Goal: Task Accomplishment & Management: Use online tool/utility

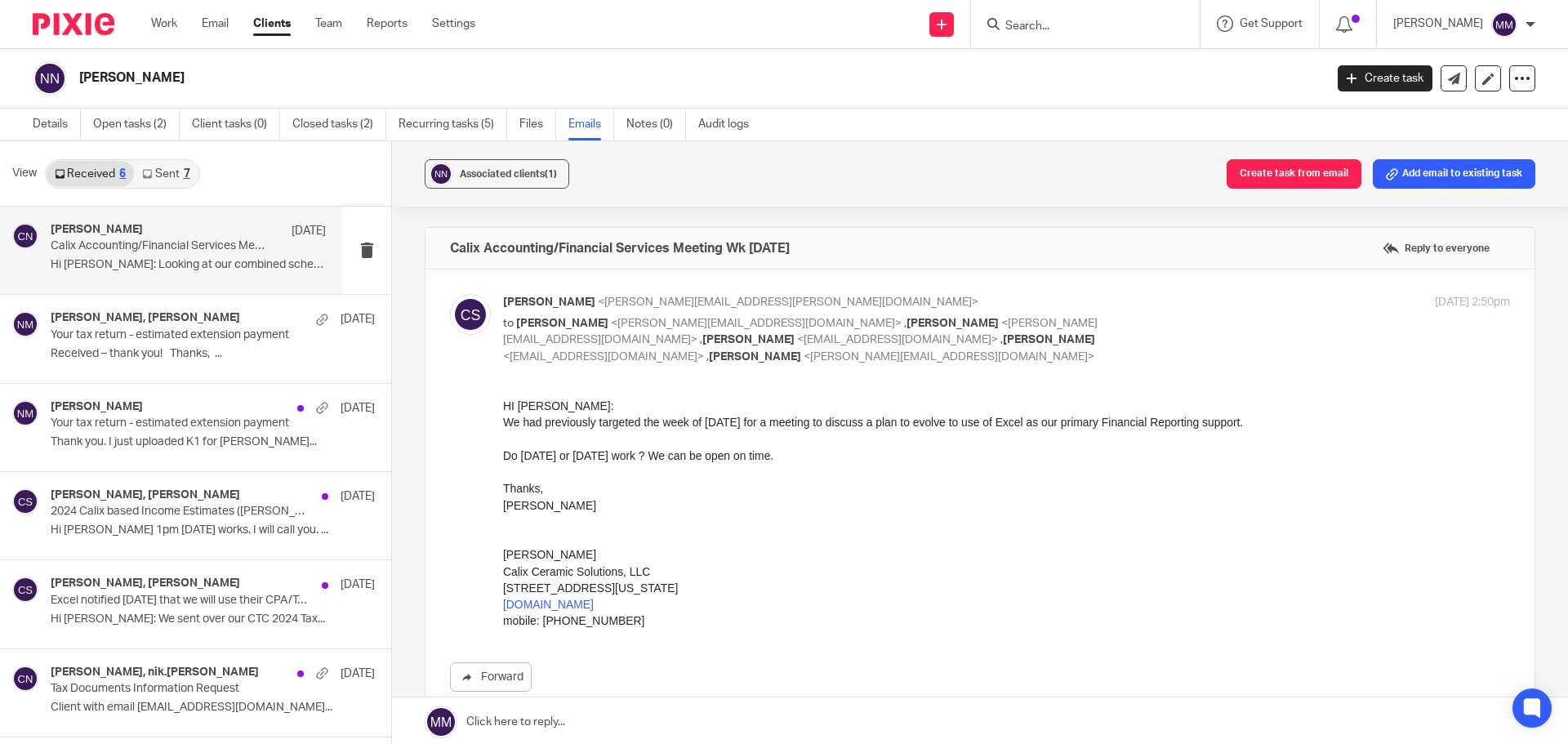
scroll to position [3009, 0]
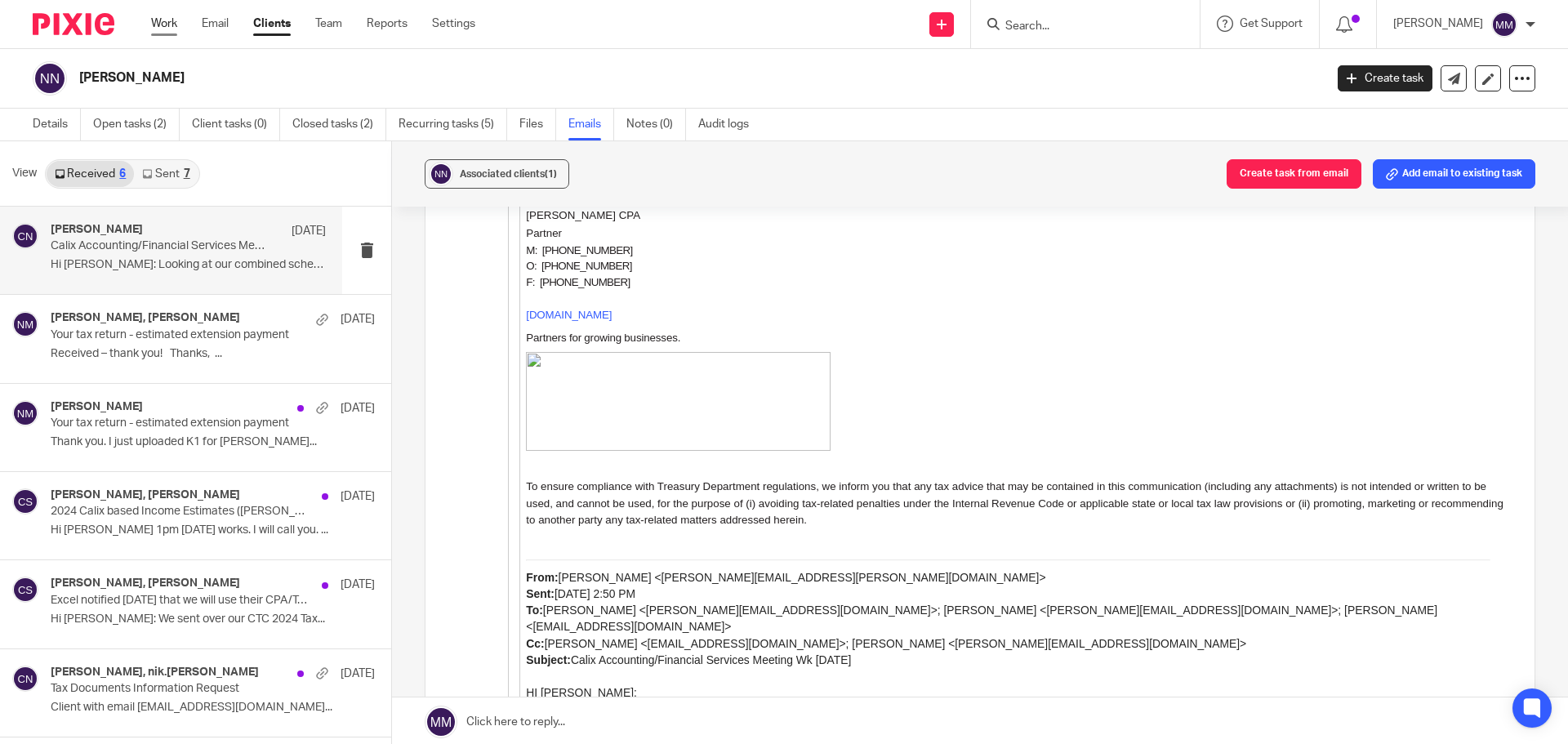
drag, startPoint x: 184, startPoint y: 25, endPoint x: 177, endPoint y: 24, distance: 7.1
click at [184, 25] on ul "Work Email Clients Team Reports Settings" at bounding box center [325, 24] width 348 height 17
click at [177, 24] on link "Work" at bounding box center [163, 24] width 26 height 17
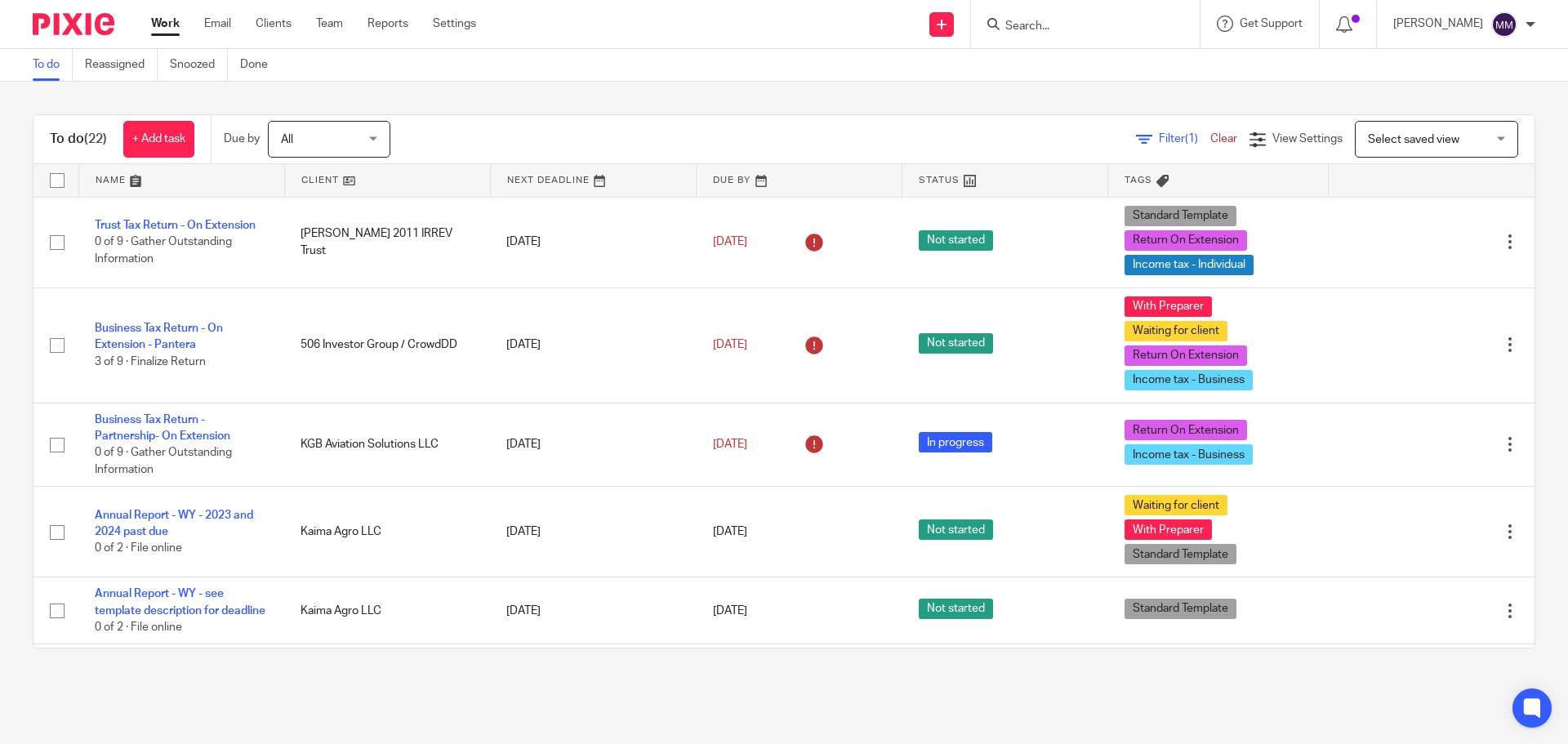
click at [357, 713] on main "To do Reassigned Snoozed Done To do (22) + Add task Due by All All Today Tomorr…" at bounding box center [784, 372] width 1568 height 744
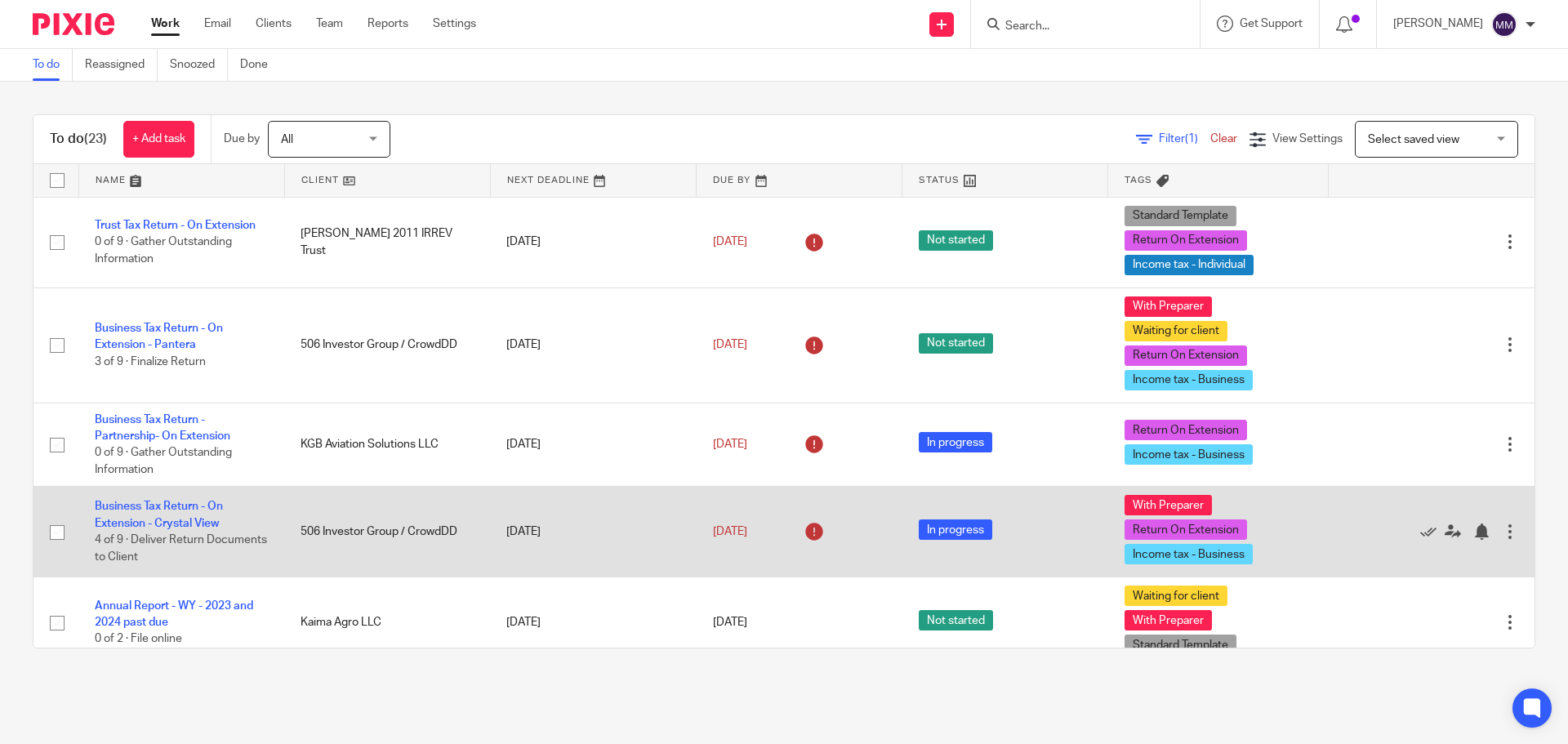
click at [163, 513] on td "Business Tax Return - On Extension - Crystal View 4 of 9 · Deliver Return Docum…" at bounding box center [181, 532] width 206 height 91
click at [178, 524] on link "Business Tax Return - On Extension - Crystal View" at bounding box center [159, 514] width 128 height 28
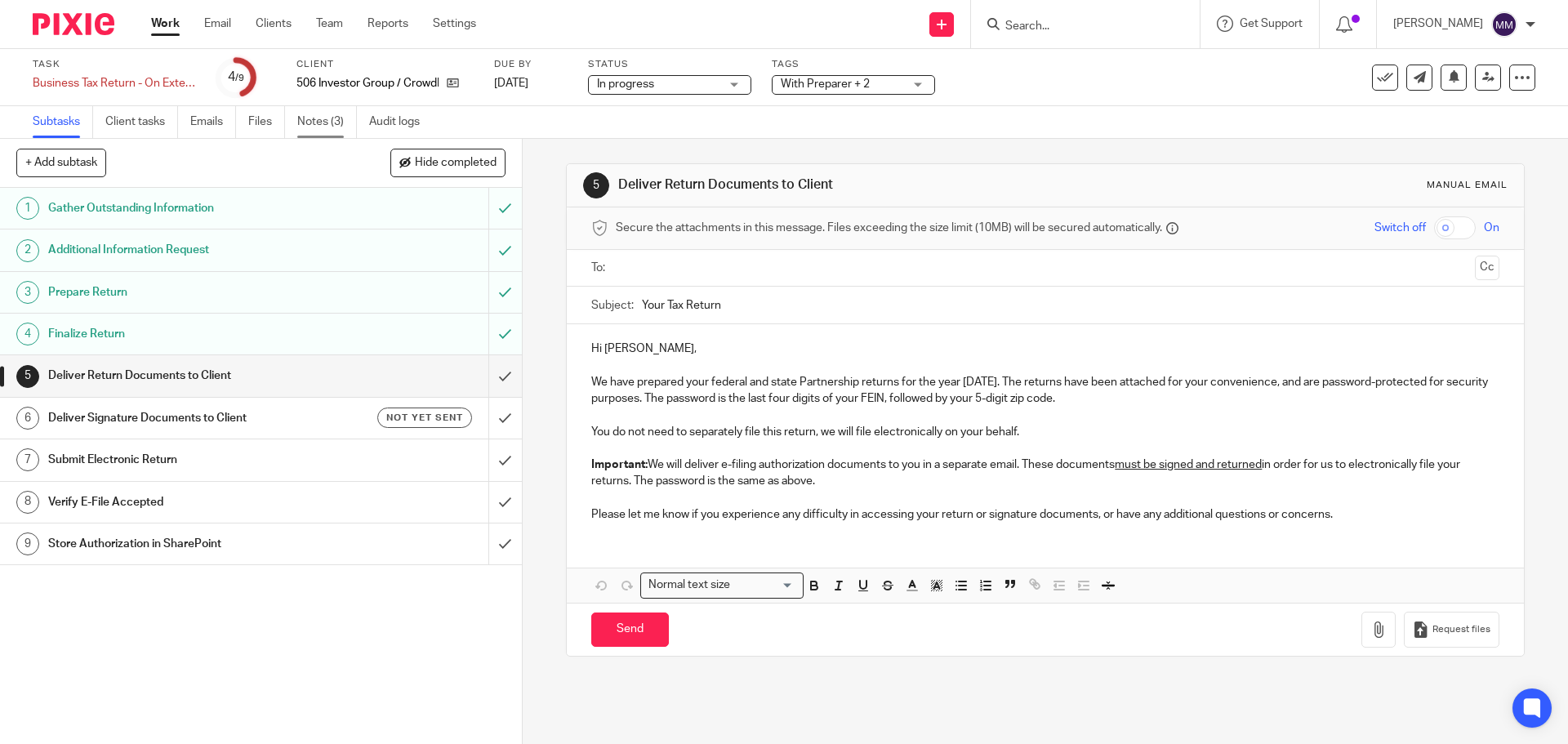
click at [325, 123] on link "Notes (3)" at bounding box center [327, 122] width 59 height 32
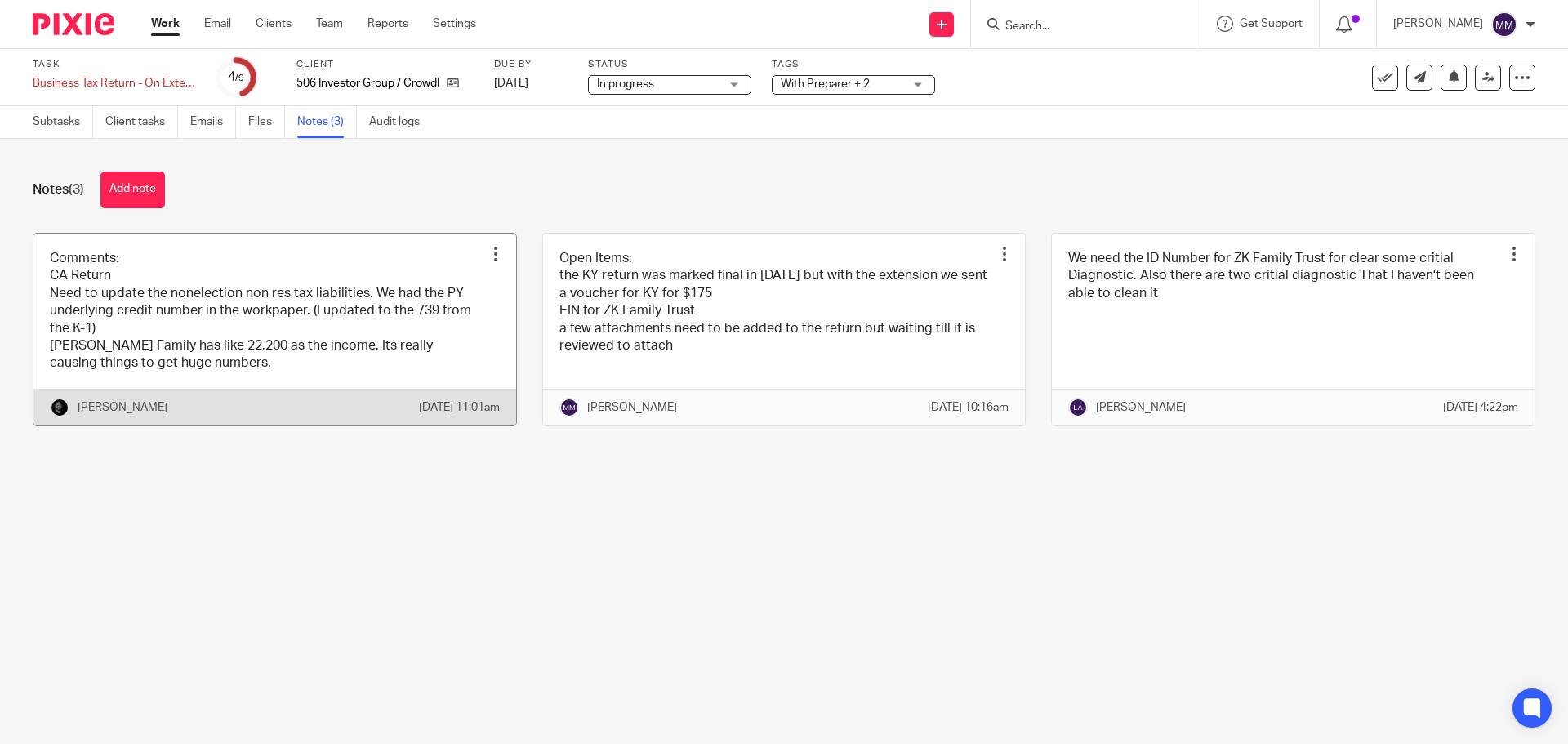
click at [415, 322] on link at bounding box center [274, 329] width 483 height 192
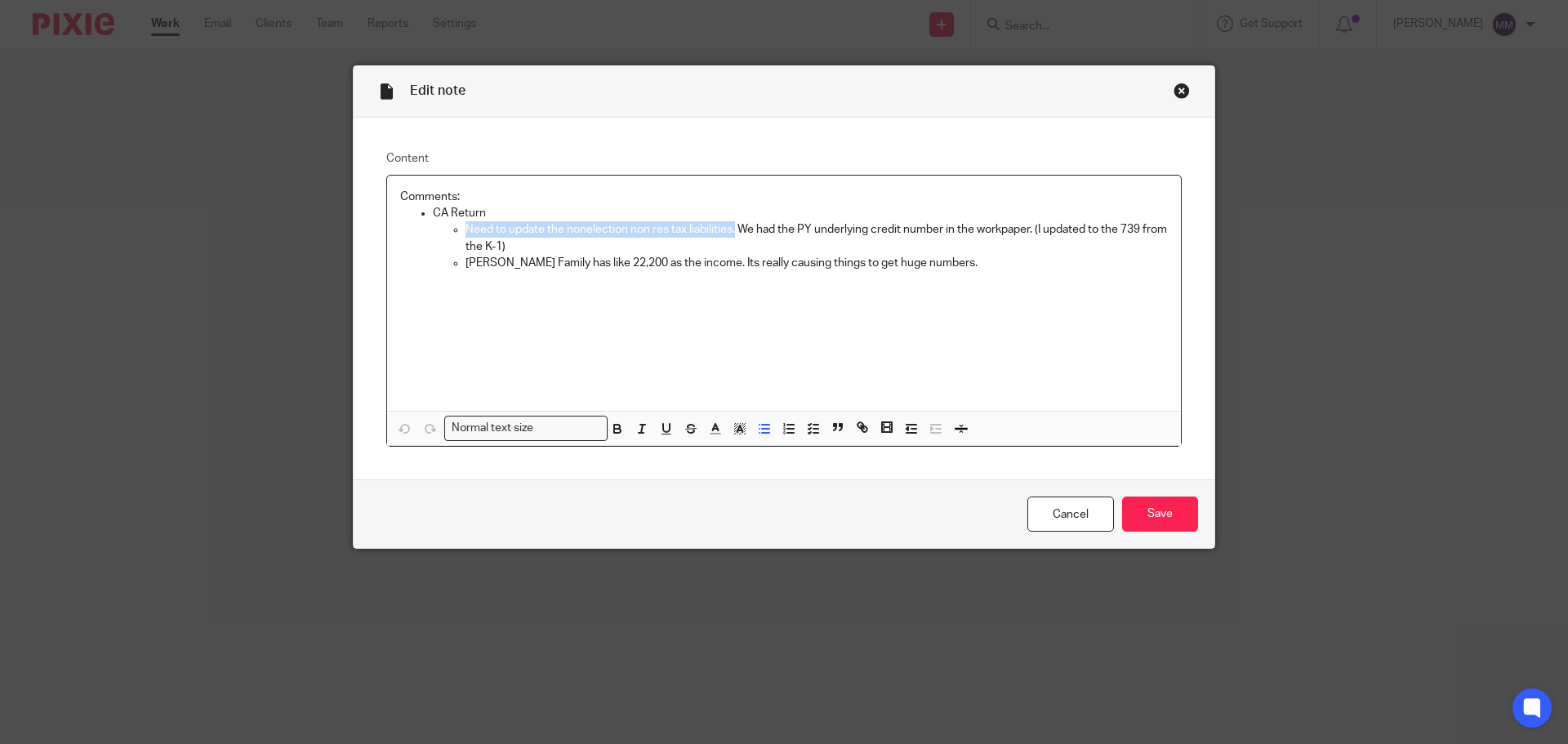
drag, startPoint x: 472, startPoint y: 228, endPoint x: 729, endPoint y: 228, distance: 257.0
click at [729, 228] on ul "Need to update the nonelection non res tax liabilities. We had the PY underlyin…" at bounding box center [799, 246] width 734 height 50
